Goal: Book appointment/travel/reservation

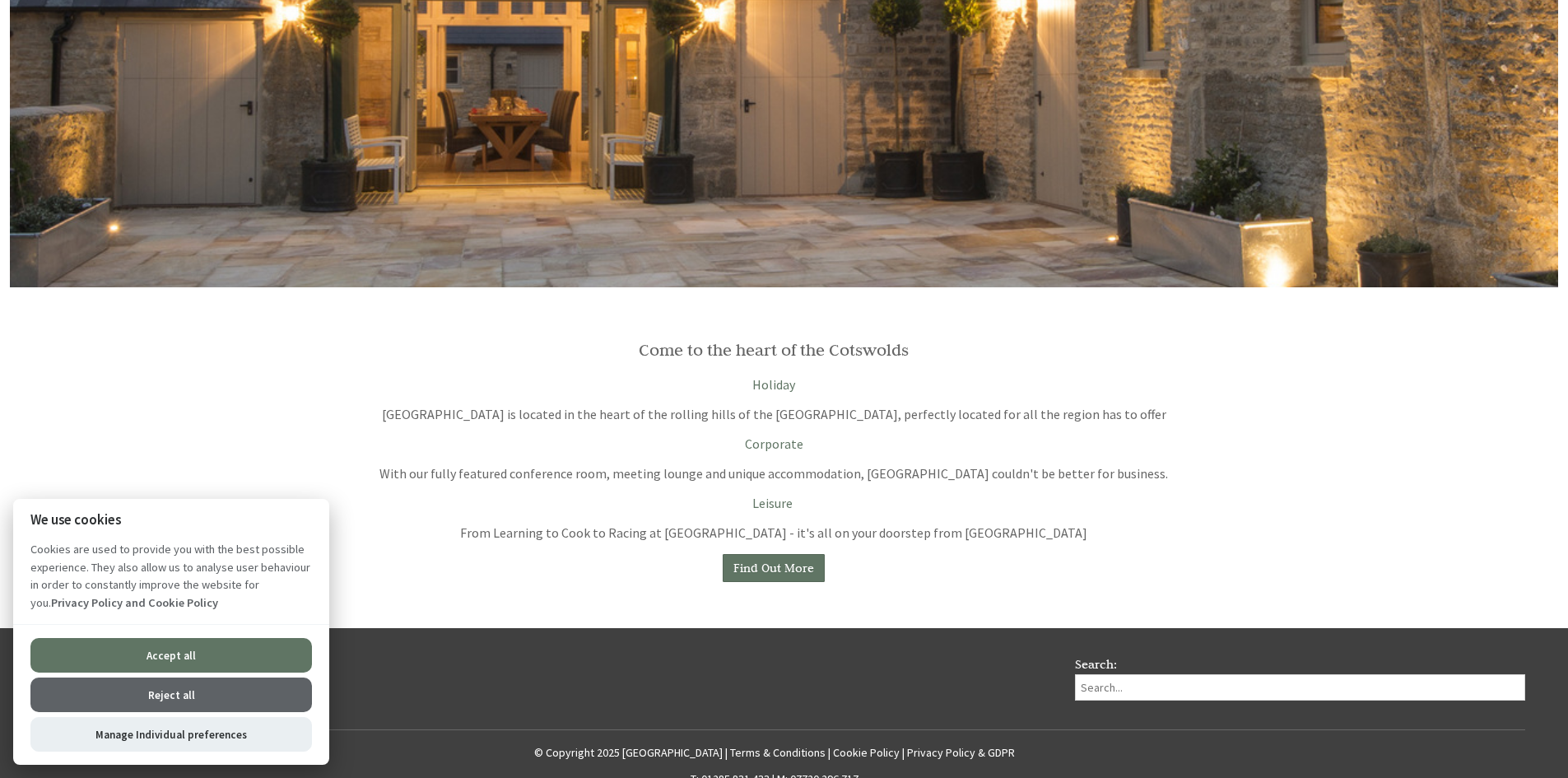
scroll to position [1399, 0]
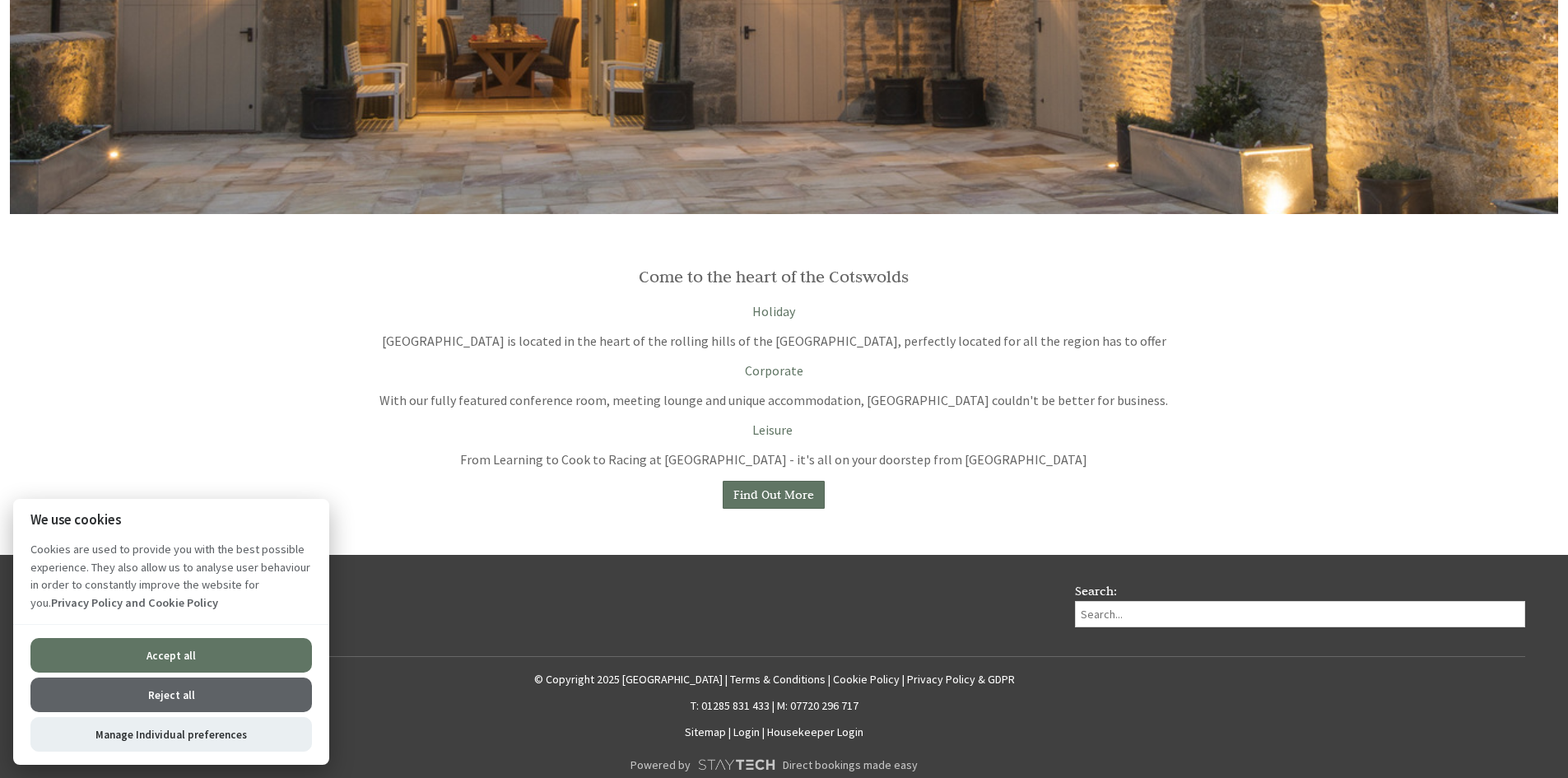
click at [194, 689] on button "Reject all" at bounding box center [171, 694] width 282 height 35
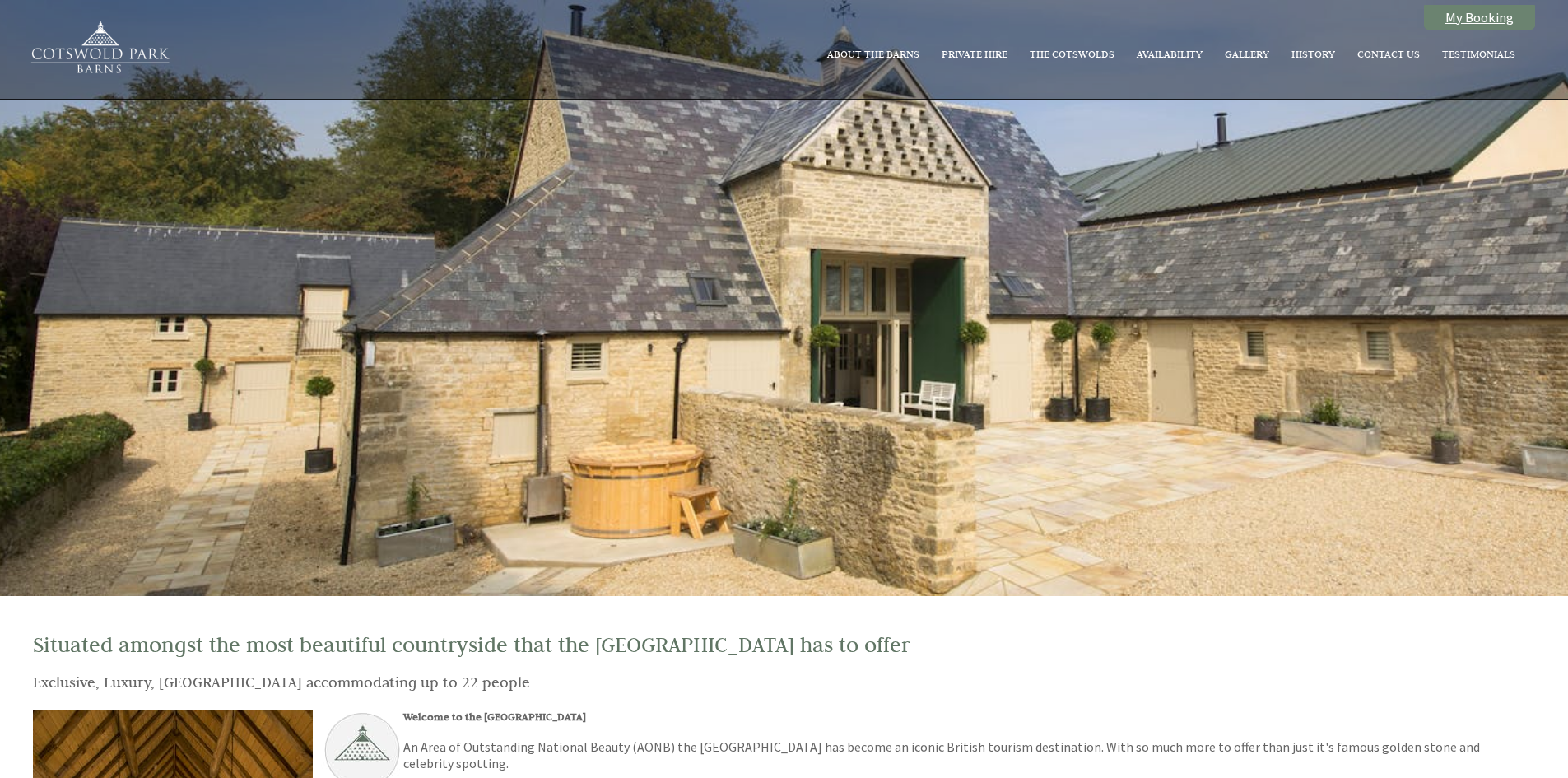
click at [1443, 20] on link "My Booking" at bounding box center [1479, 17] width 111 height 24
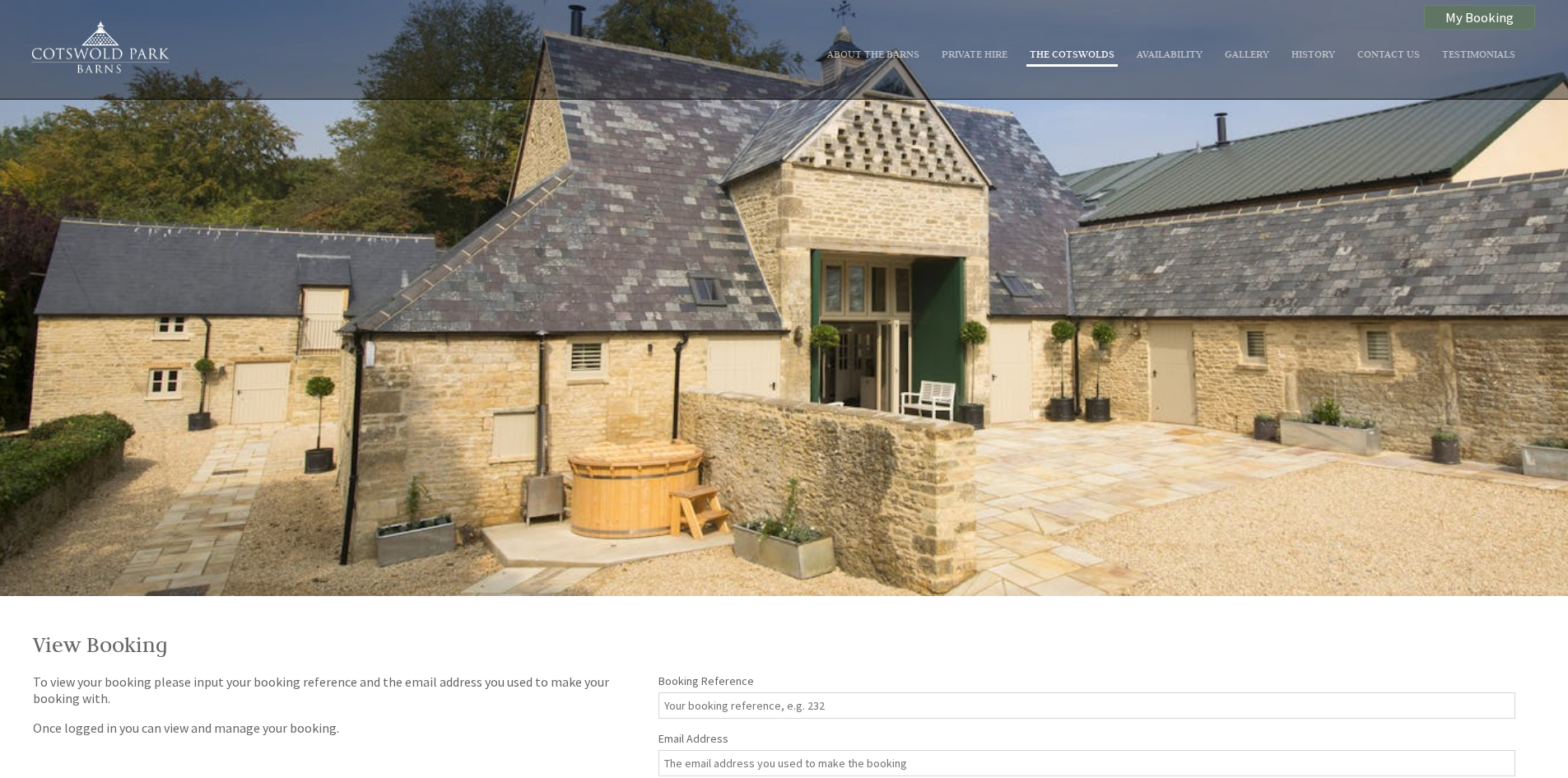
click at [1045, 54] on link "The Cotswolds" at bounding box center [1072, 54] width 84 height 14
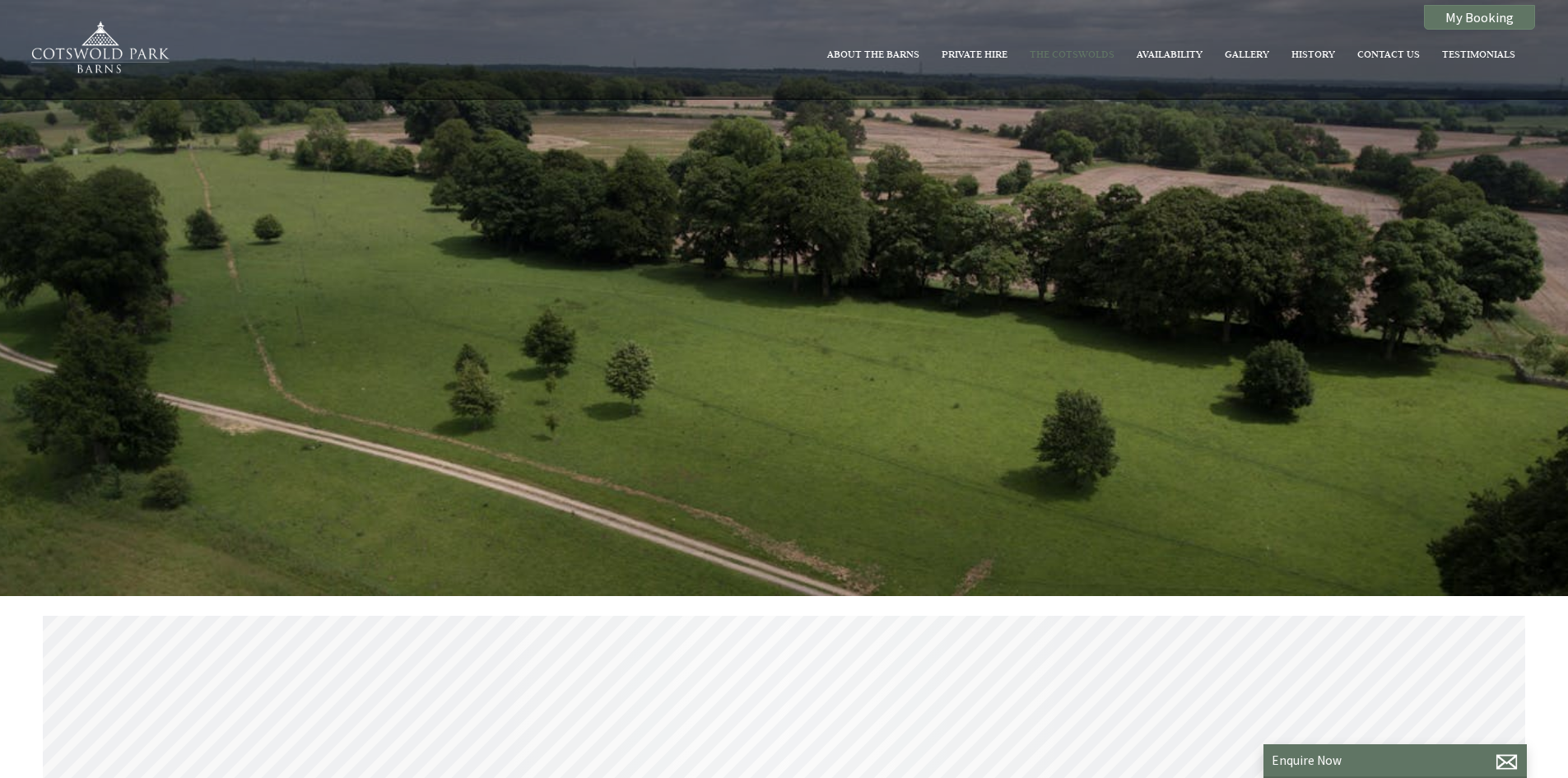
scroll to position [0, 15]
click at [911, 53] on link "About The Barns" at bounding box center [873, 54] width 92 height 14
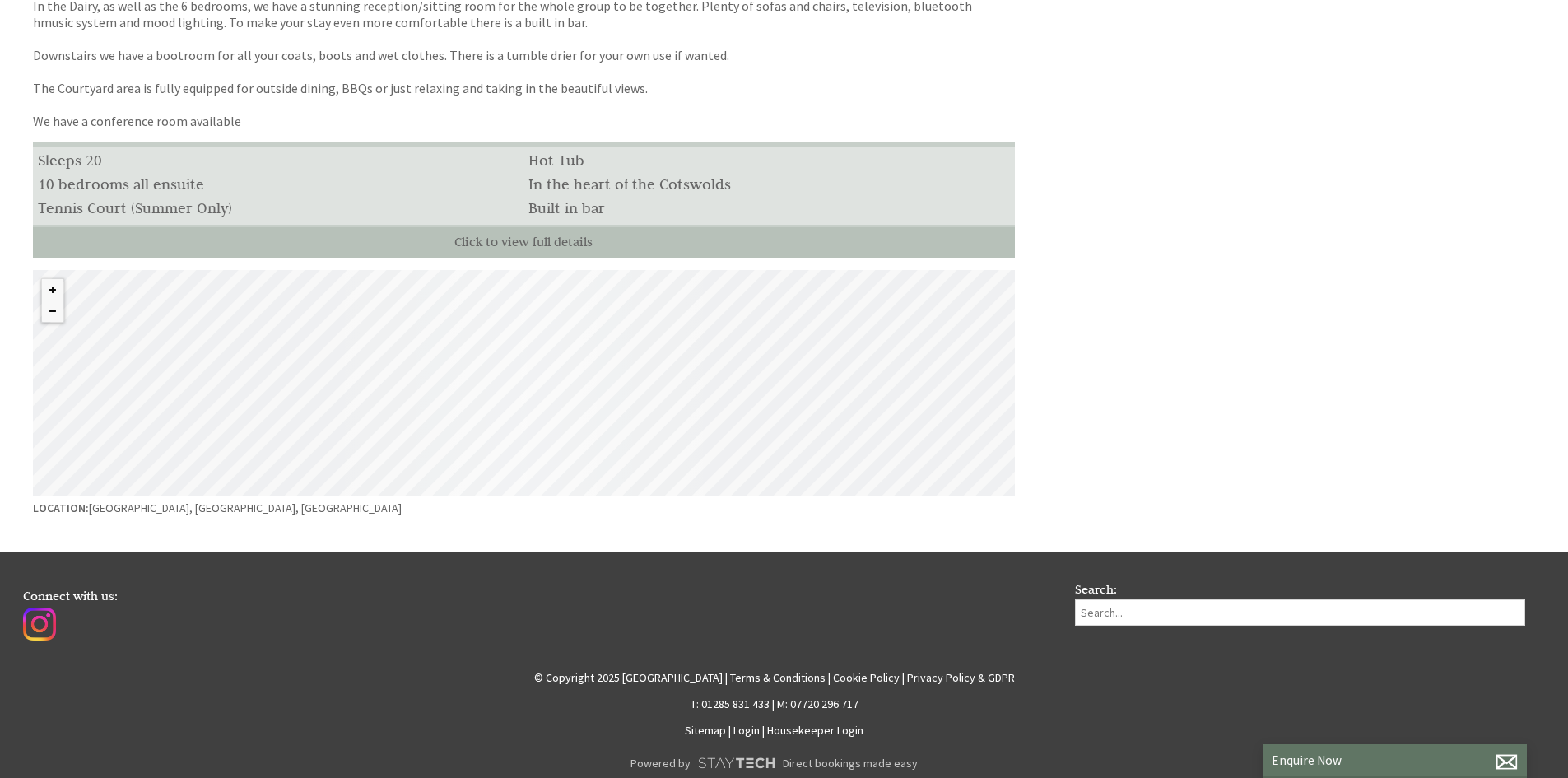
scroll to position [950, 0]
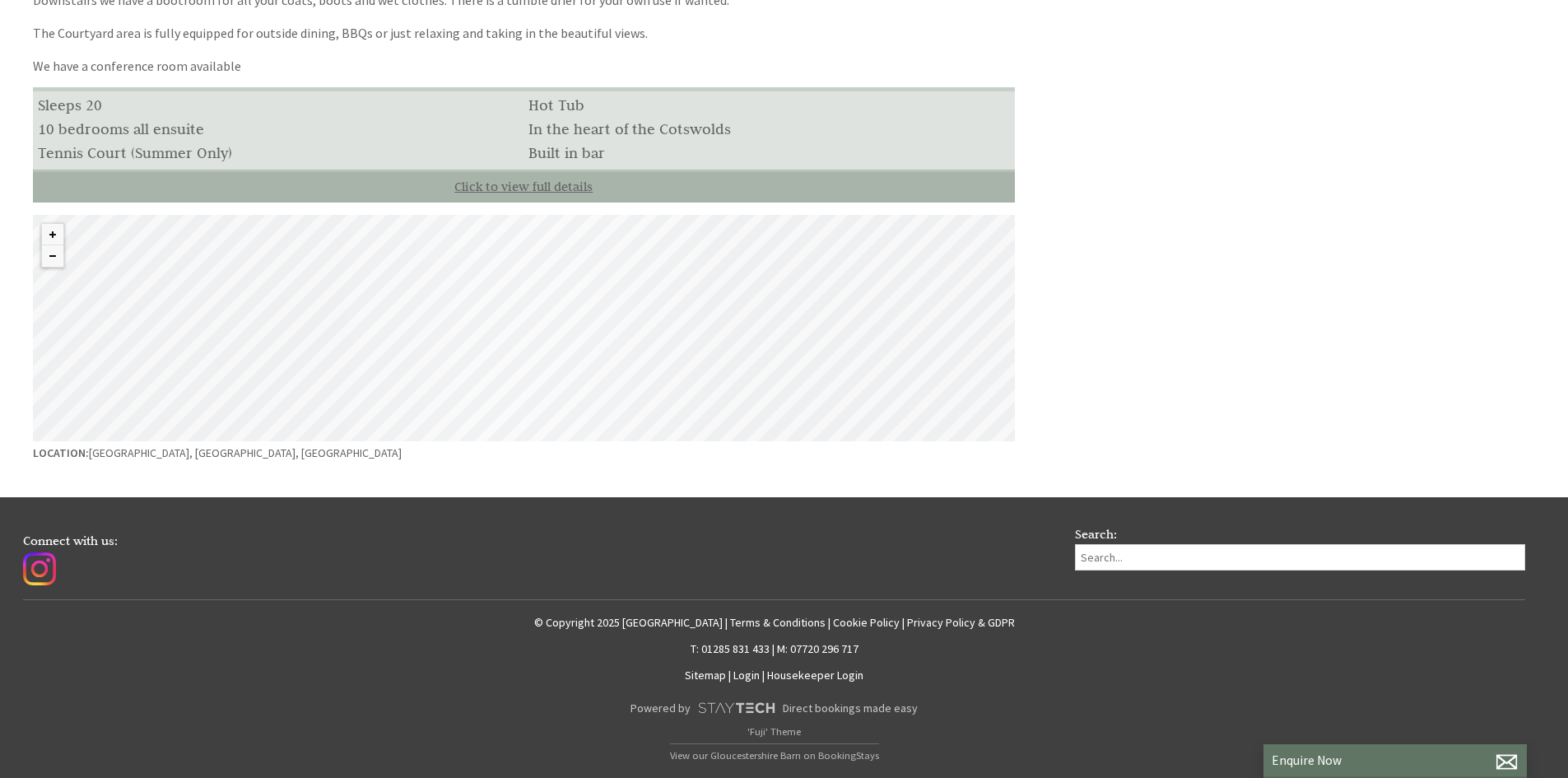
click at [516, 191] on link "Click to view full details" at bounding box center [524, 186] width 982 height 33
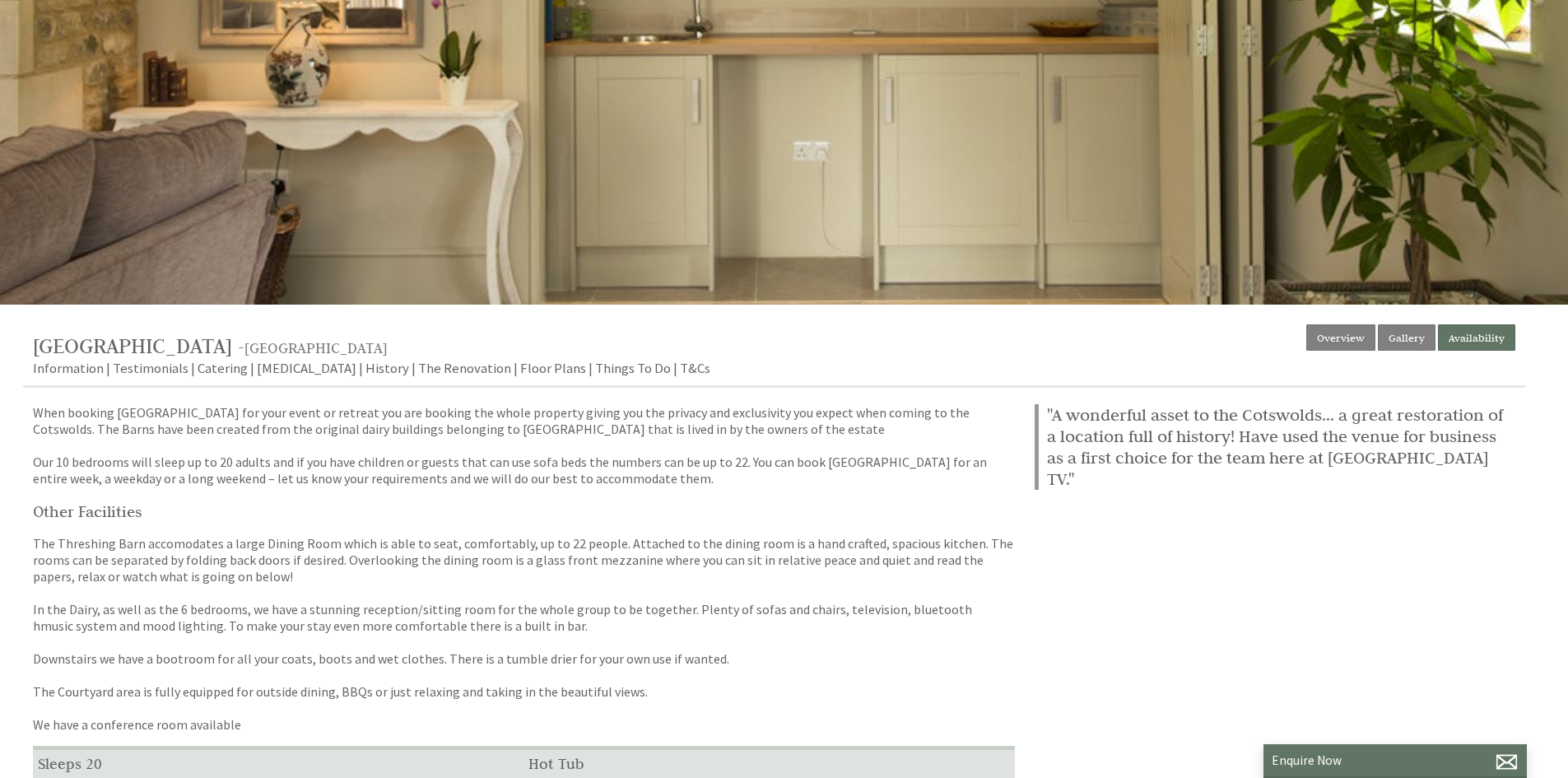
scroll to position [0, 0]
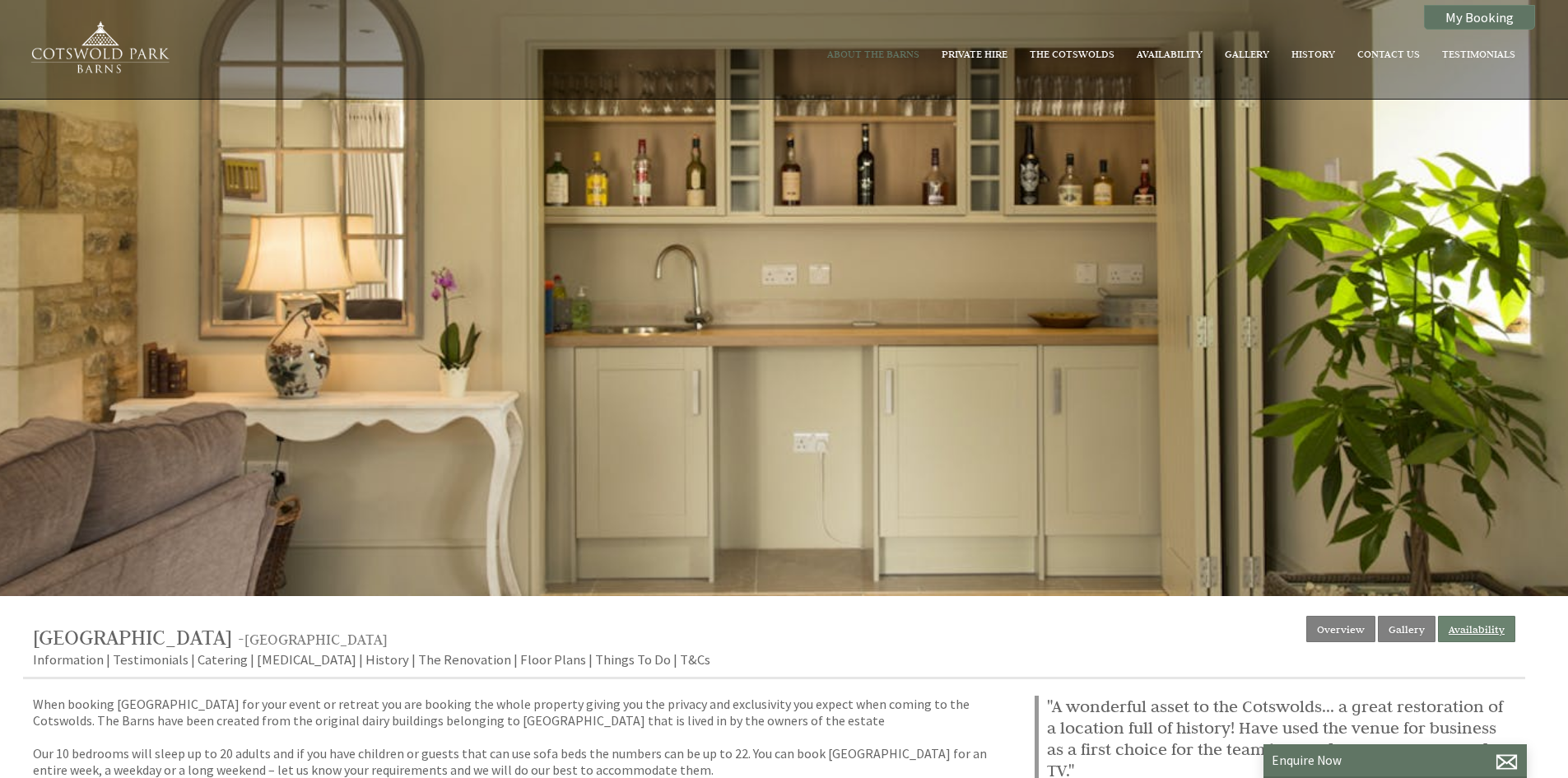
click at [1483, 629] on link "Availability" at bounding box center [1477, 629] width 78 height 26
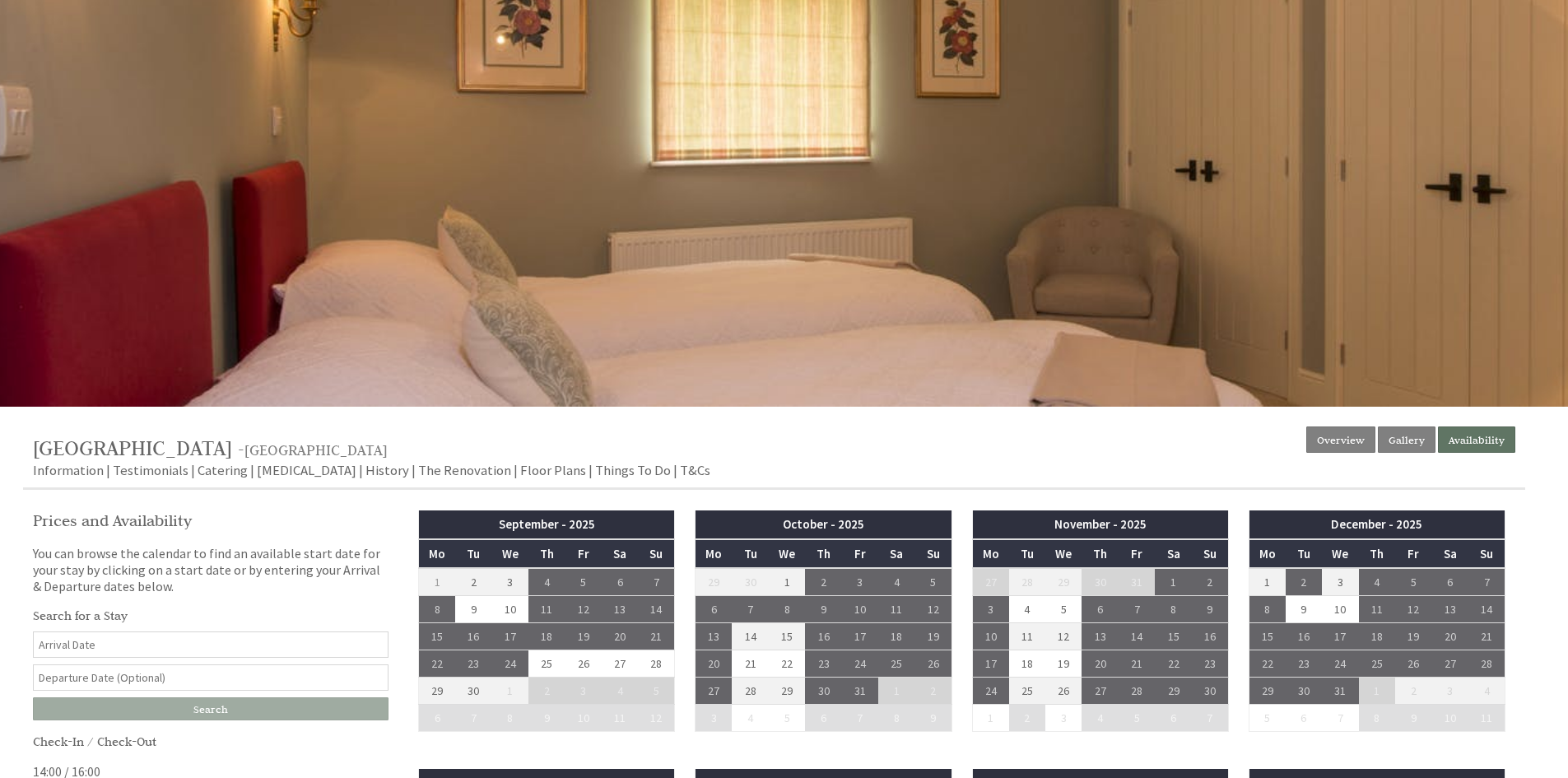
scroll to position [412, 0]
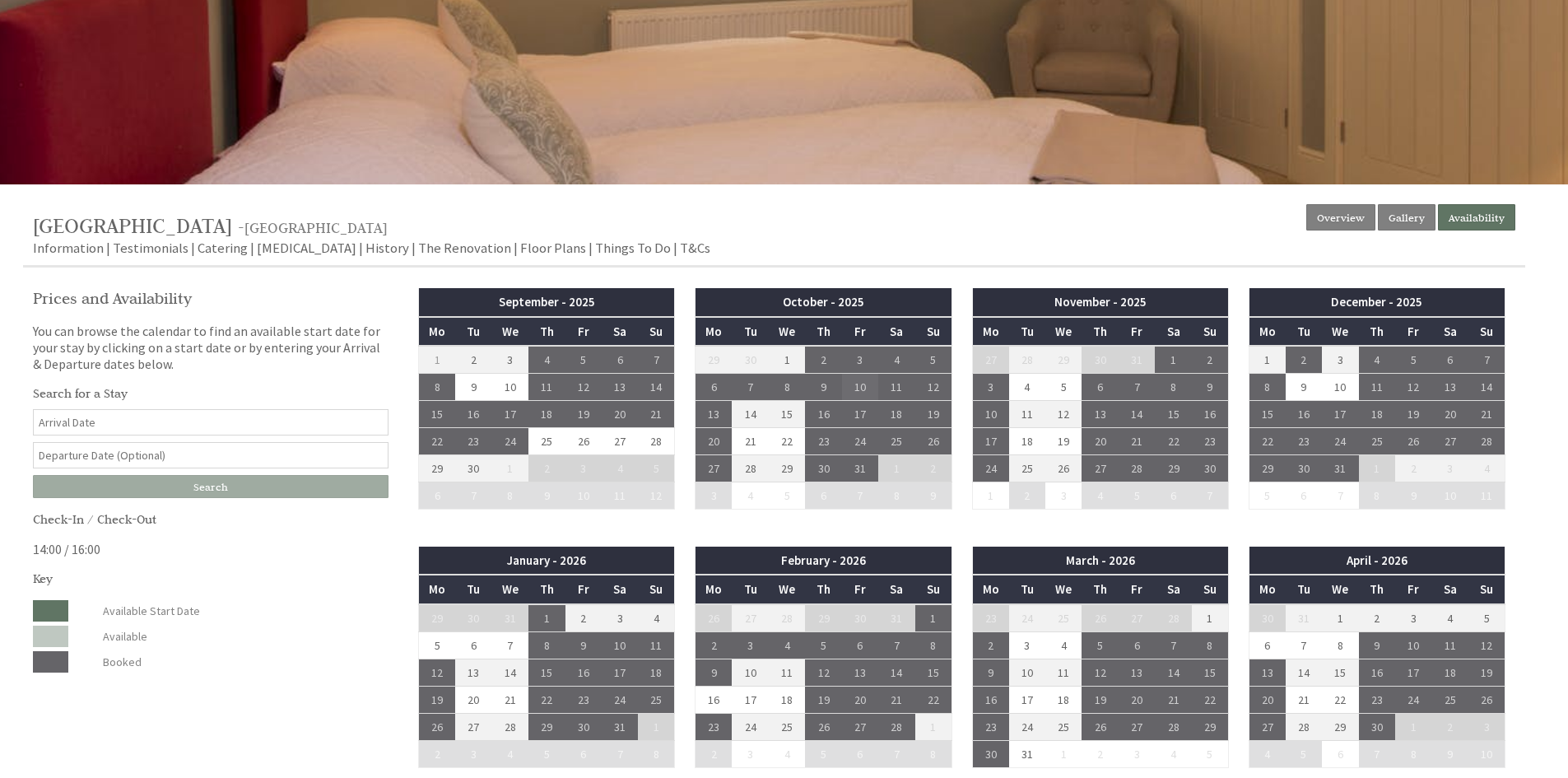
click at [857, 389] on td "10" at bounding box center [860, 387] width 36 height 27
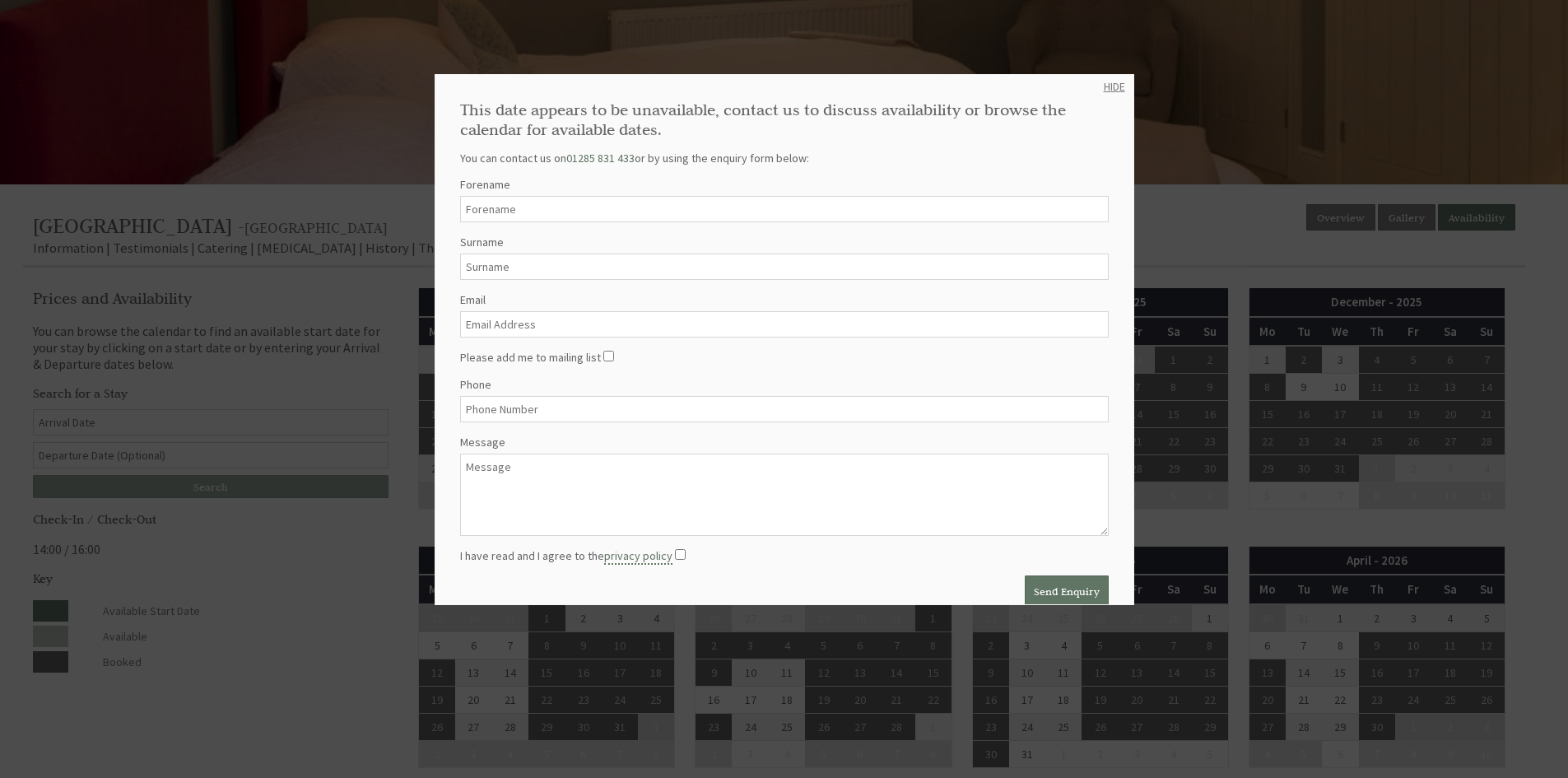
click at [1112, 84] on link "HIDE" at bounding box center [1114, 87] width 21 height 15
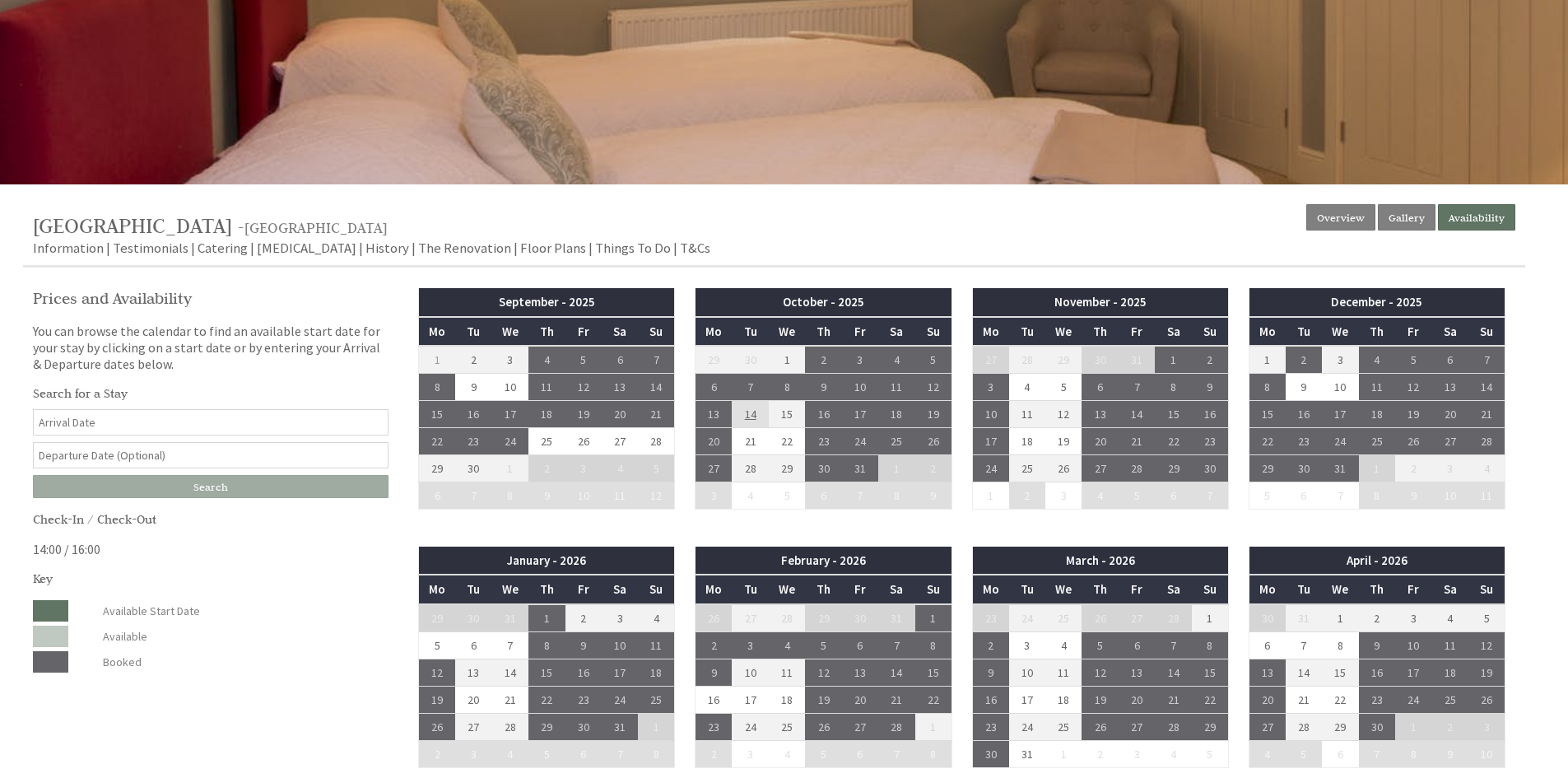
click at [751, 413] on td "14" at bounding box center [749, 414] width 36 height 27
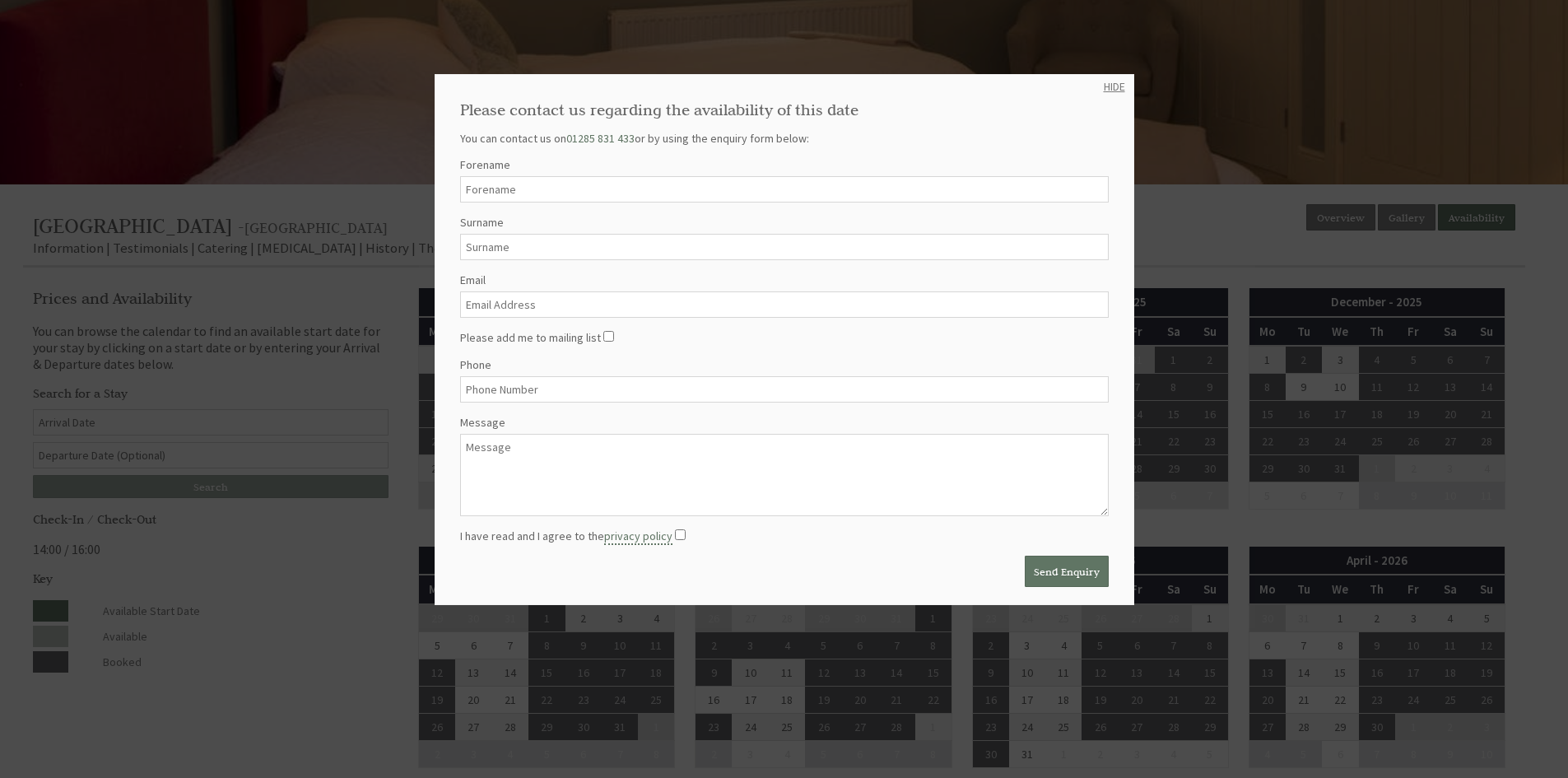
click at [1104, 87] on link "HIDE" at bounding box center [1114, 87] width 21 height 15
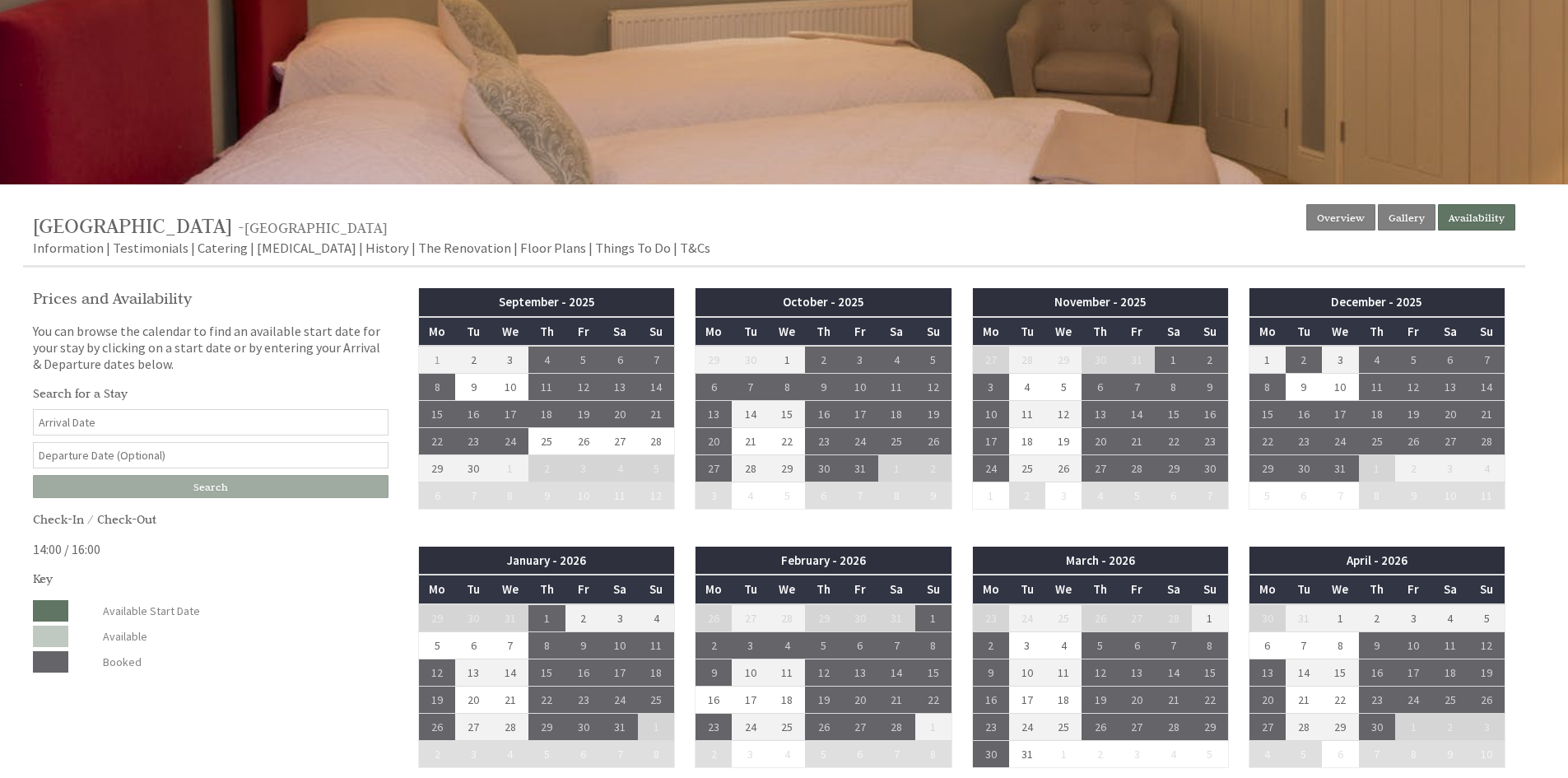
click at [51, 608] on dt at bounding box center [51, 610] width 35 height 21
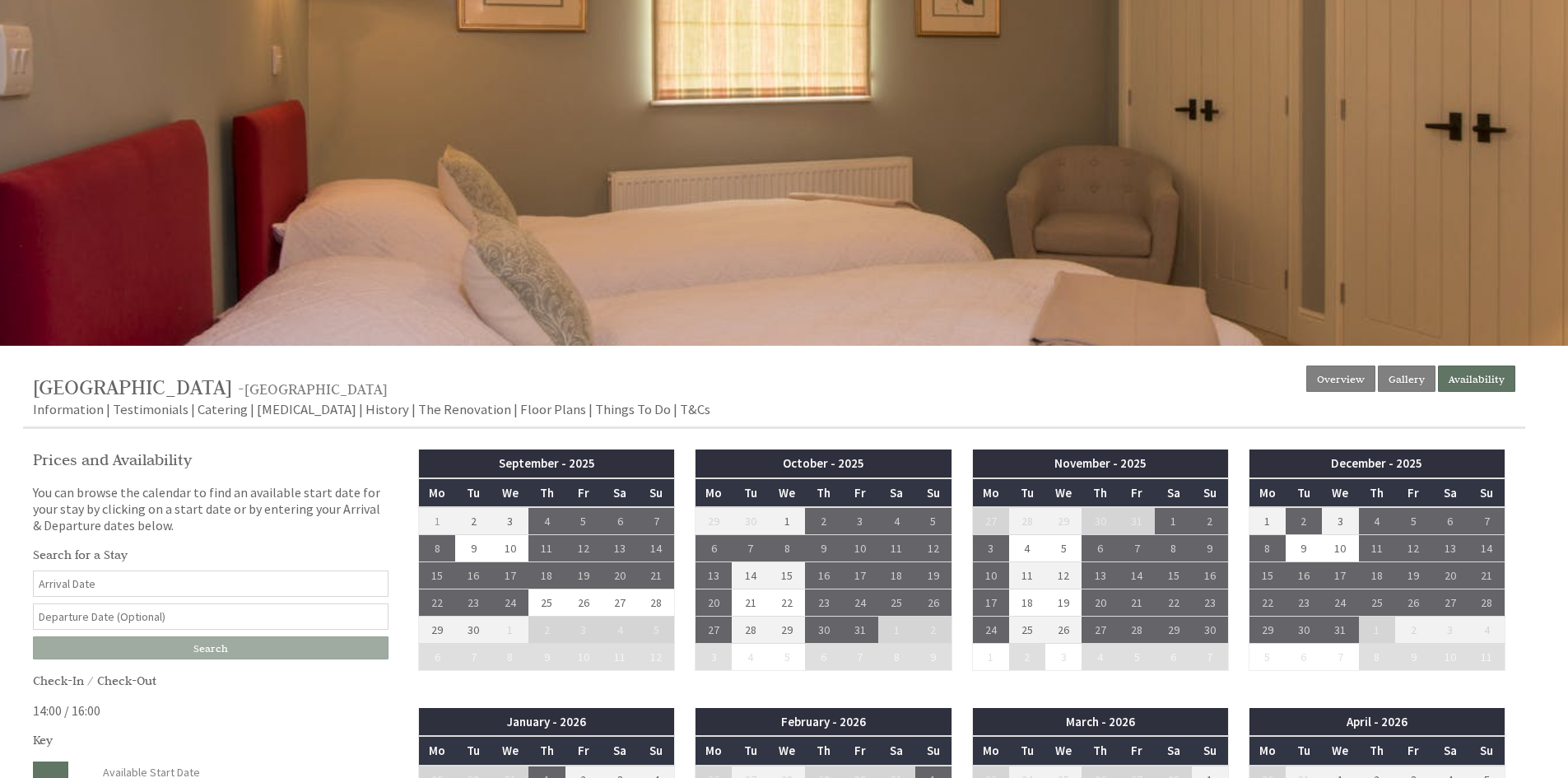
scroll to position [0, 0]
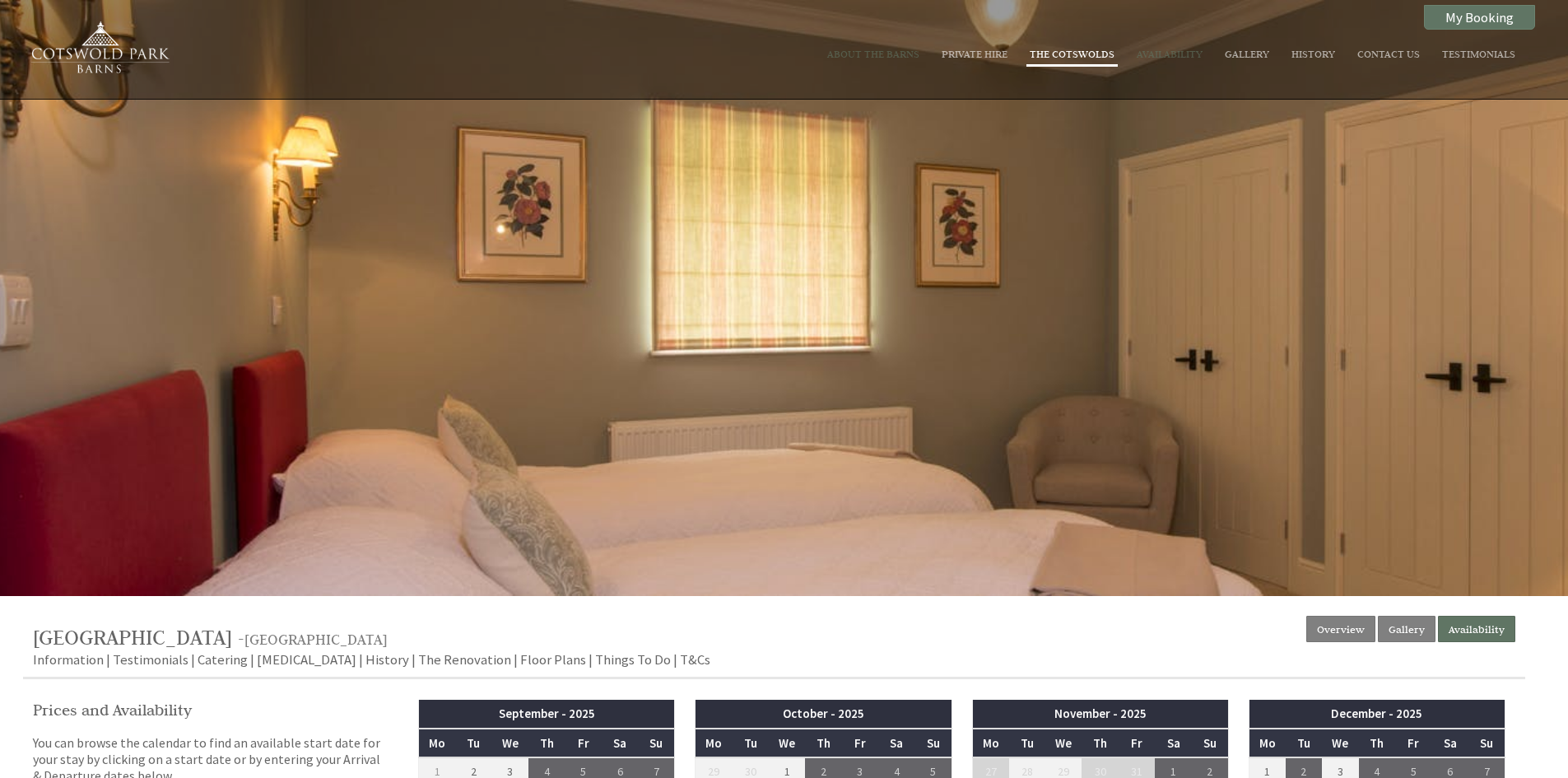
click at [1065, 50] on link "The Cotswolds" at bounding box center [1072, 54] width 84 height 14
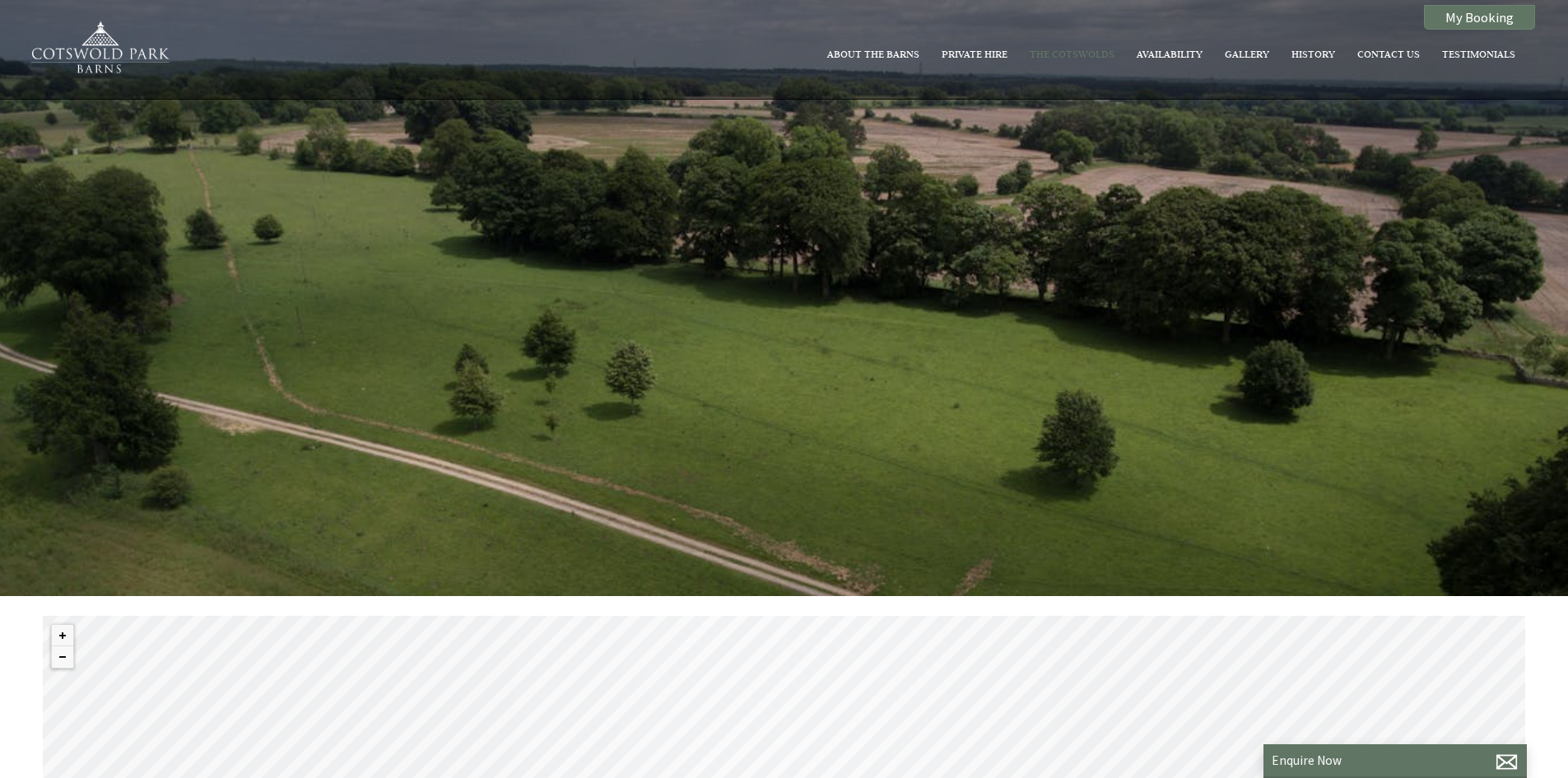
scroll to position [0, 15]
